Goal: Check status

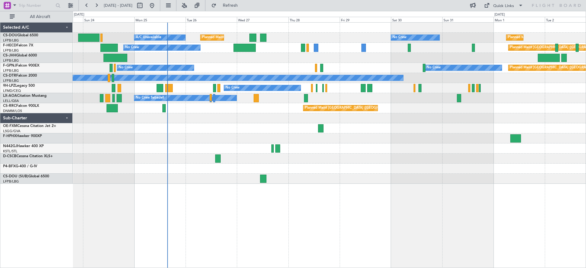
click at [280, 60] on div "Planned Maint [GEOGRAPHIC_DATA] ([GEOGRAPHIC_DATA])" at bounding box center [329, 58] width 513 height 10
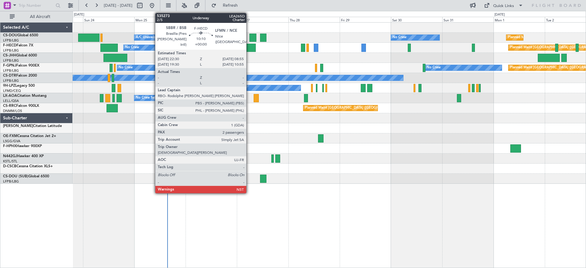
click at [249, 48] on div at bounding box center [244, 48] width 22 height 8
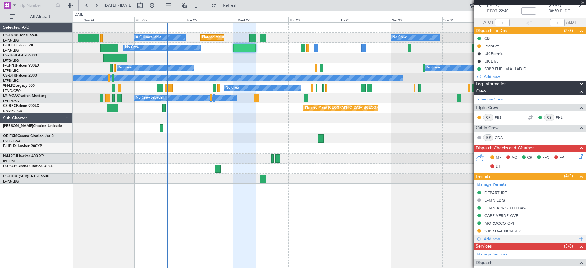
scroll to position [6, 0]
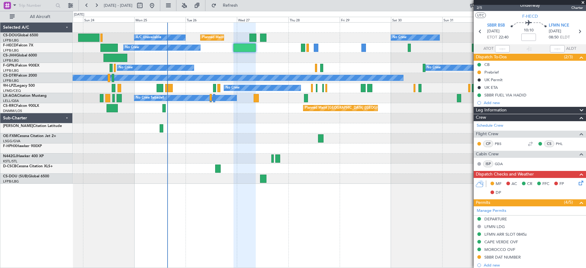
click at [420, 146] on div at bounding box center [329, 148] width 513 height 10
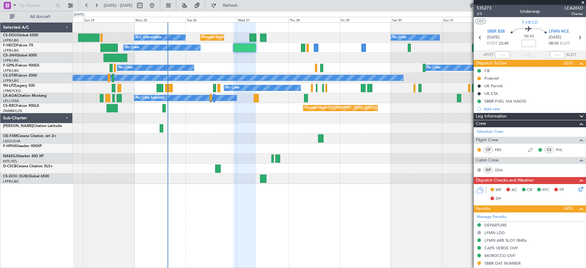
click at [584, 2] on span at bounding box center [583, 2] width 6 height 5
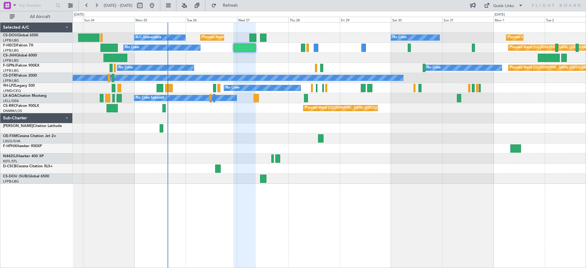
type input "0"
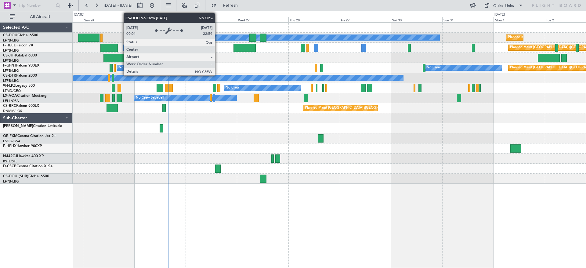
click at [218, 36] on div "No Crew" at bounding box center [312, 37] width 254 height 5
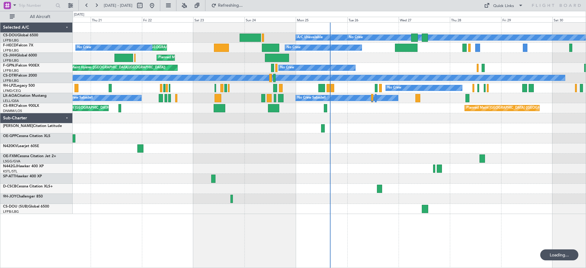
click at [307, 88] on div "Planned Maint Paris (Le Bourget) A/C Unavailable No Crew Planned Maint London (…" at bounding box center [329, 118] width 513 height 191
